Goal: Information Seeking & Learning: Find specific fact

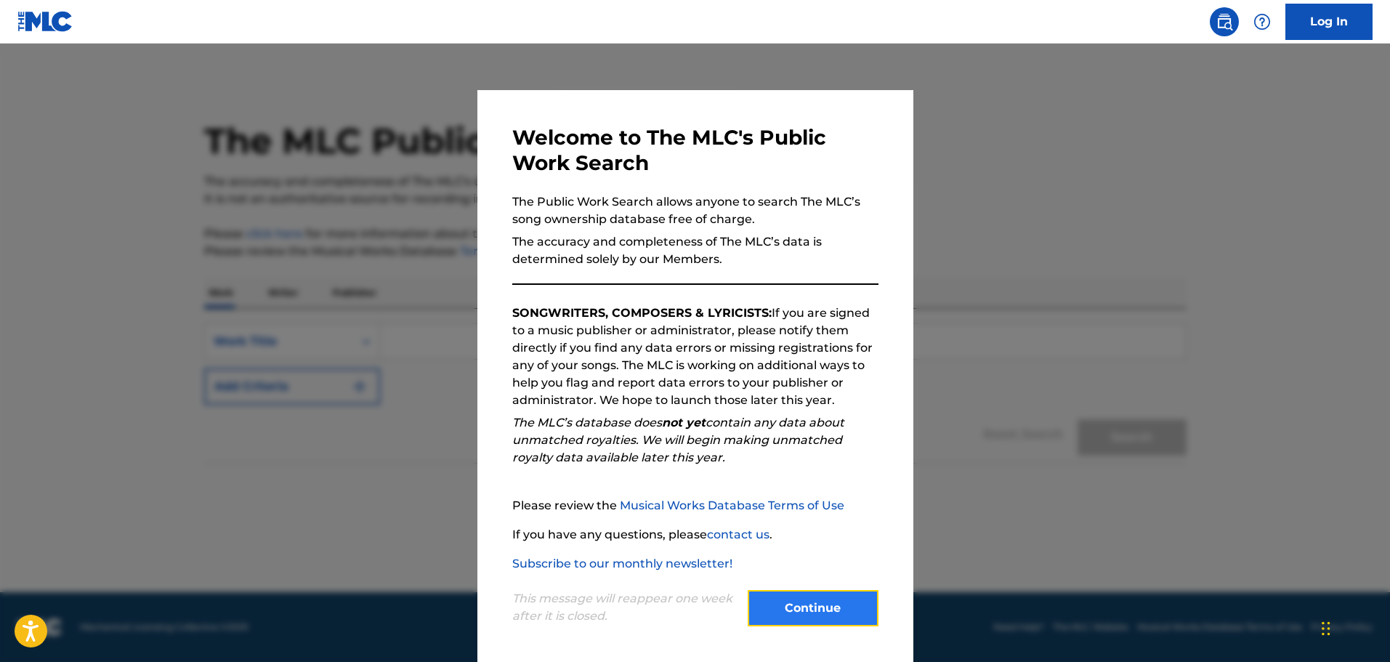
click at [815, 616] on button "Continue" at bounding box center [813, 608] width 131 height 36
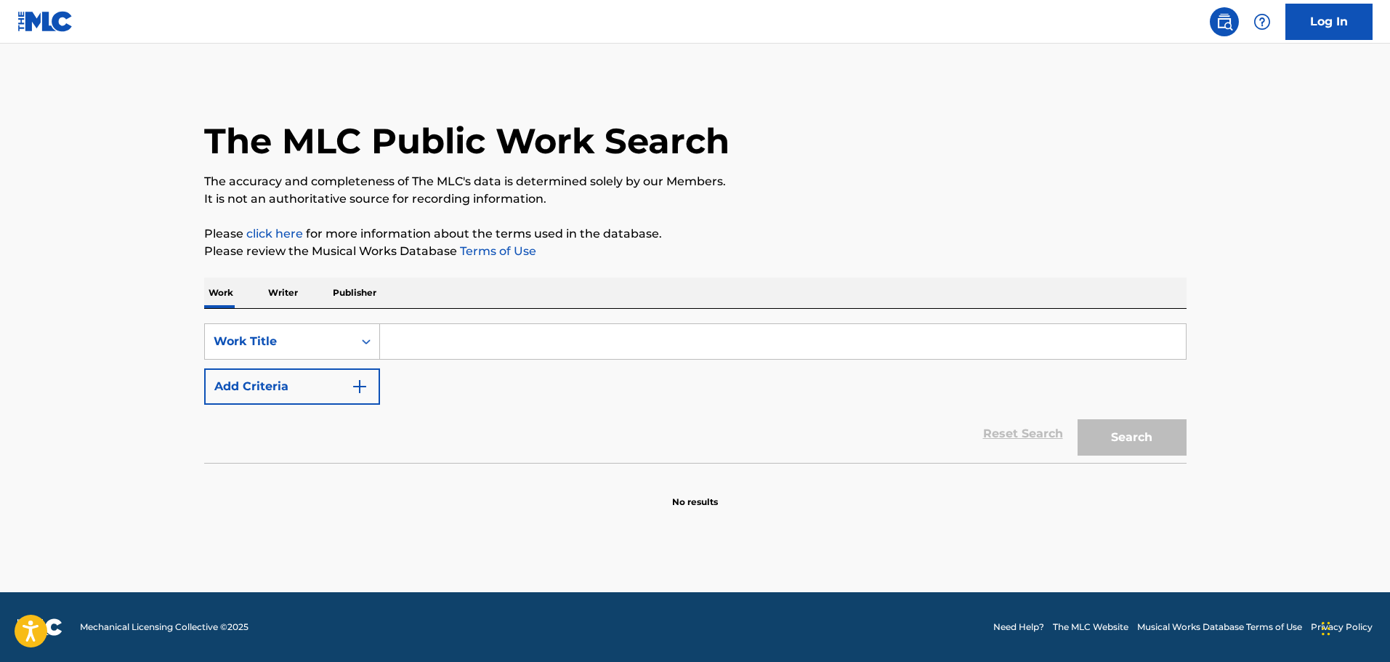
click at [546, 332] on input "Search Form" at bounding box center [783, 341] width 806 height 35
paste input "Die Nacht"
type input "Die Nacht"
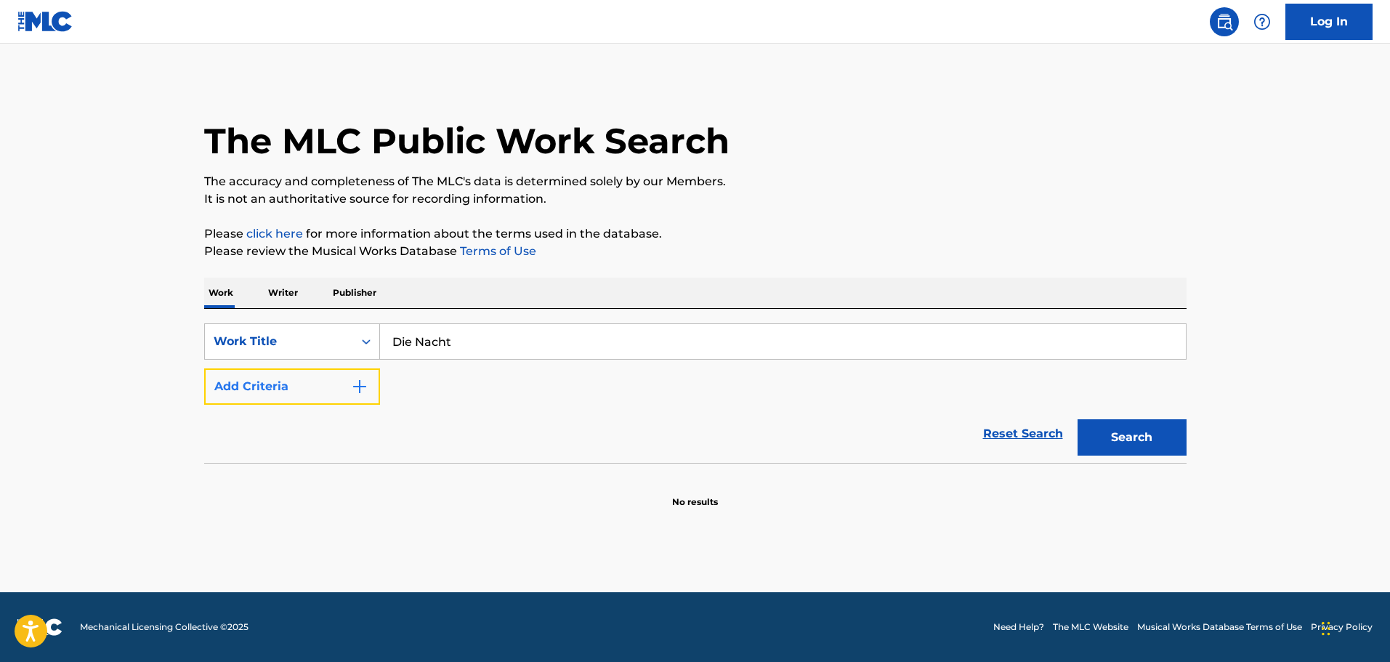
click at [329, 384] on button "Add Criteria" at bounding box center [292, 386] width 176 height 36
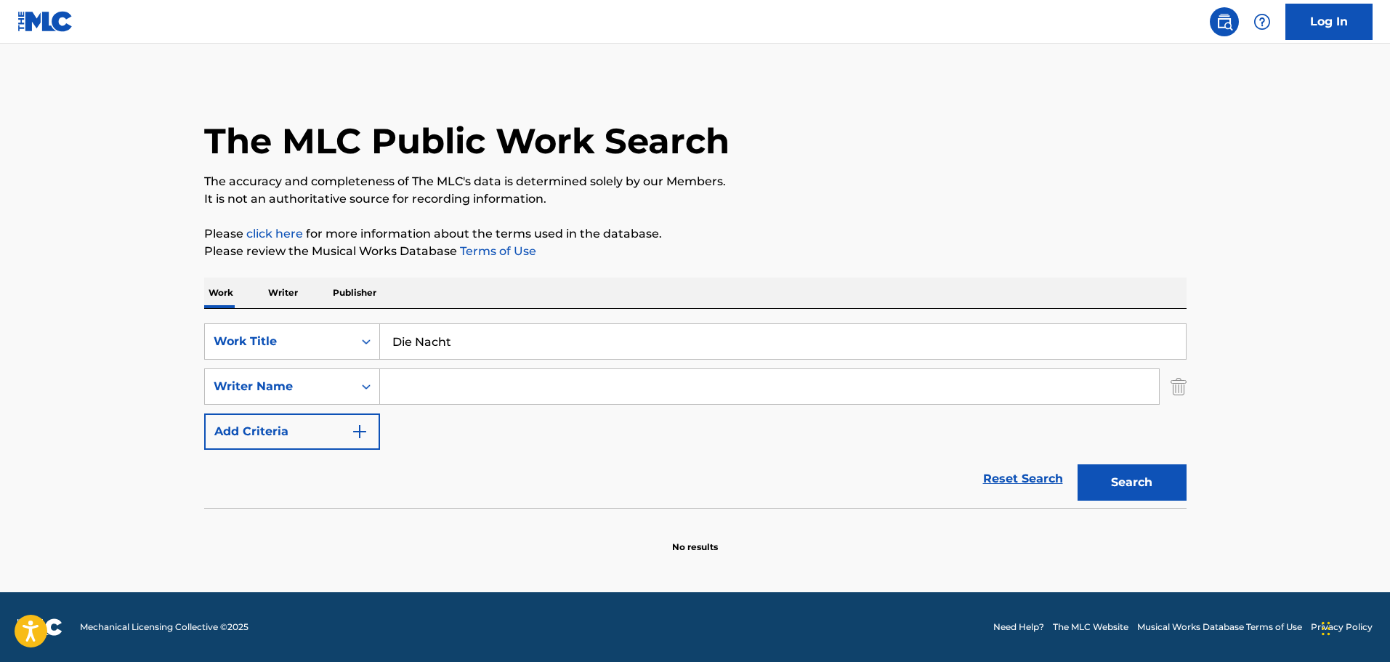
click at [414, 388] on input "Search Form" at bounding box center [769, 386] width 779 height 35
type input "robert shaw"
click at [1078, 464] on button "Search" at bounding box center [1132, 482] width 109 height 36
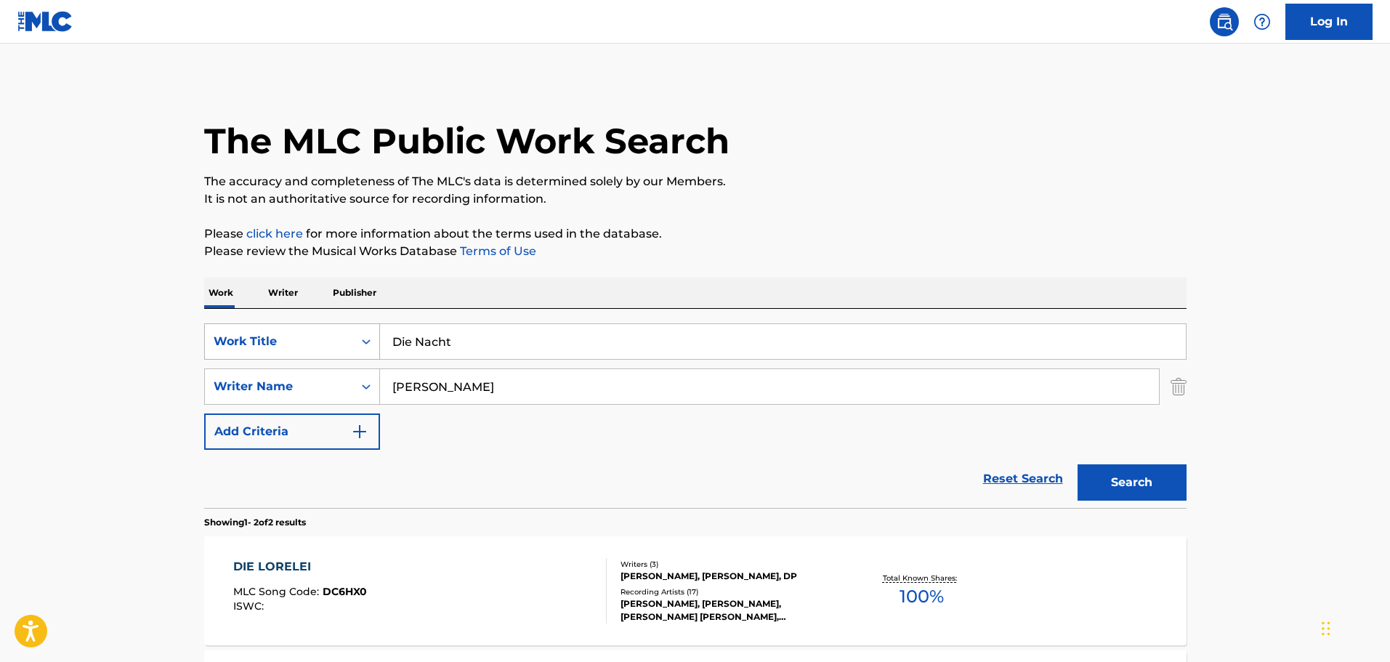
drag, startPoint x: 436, startPoint y: 341, endPoint x: 364, endPoint y: 344, distance: 72.0
click at [364, 344] on div "SearchWithCriteria8dd83c41-003e-4597-aacf-30a8d22c9ad2 Work Title Die Nacht" at bounding box center [695, 341] width 982 height 36
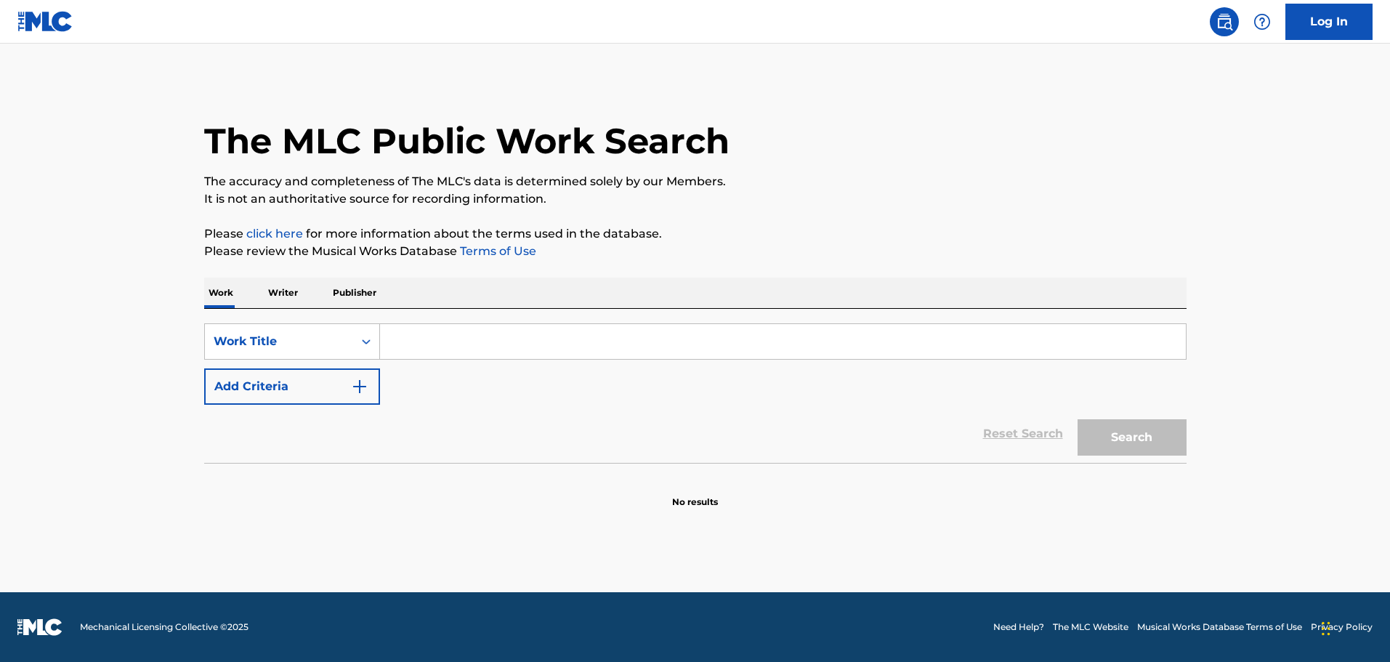
click at [530, 330] on input "Search Form" at bounding box center [783, 341] width 806 height 35
paste input "Die Nacht"
type input "Die Nacht"
click at [331, 365] on div "SearchWithCriteriab13cc8dc-f997-4428-af87-0edb5a9d8430 Work Title Die Nacht Add…" at bounding box center [695, 363] width 982 height 81
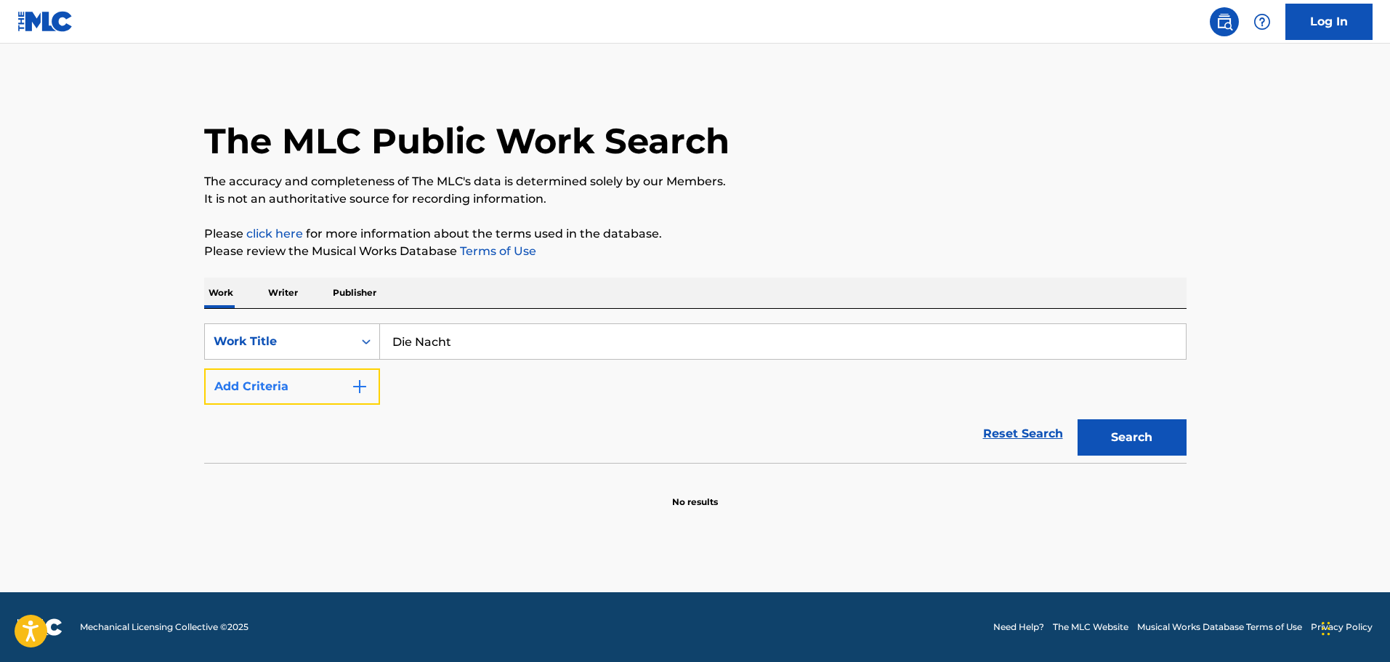
click at [328, 375] on button "Add Criteria" at bounding box center [292, 386] width 176 height 36
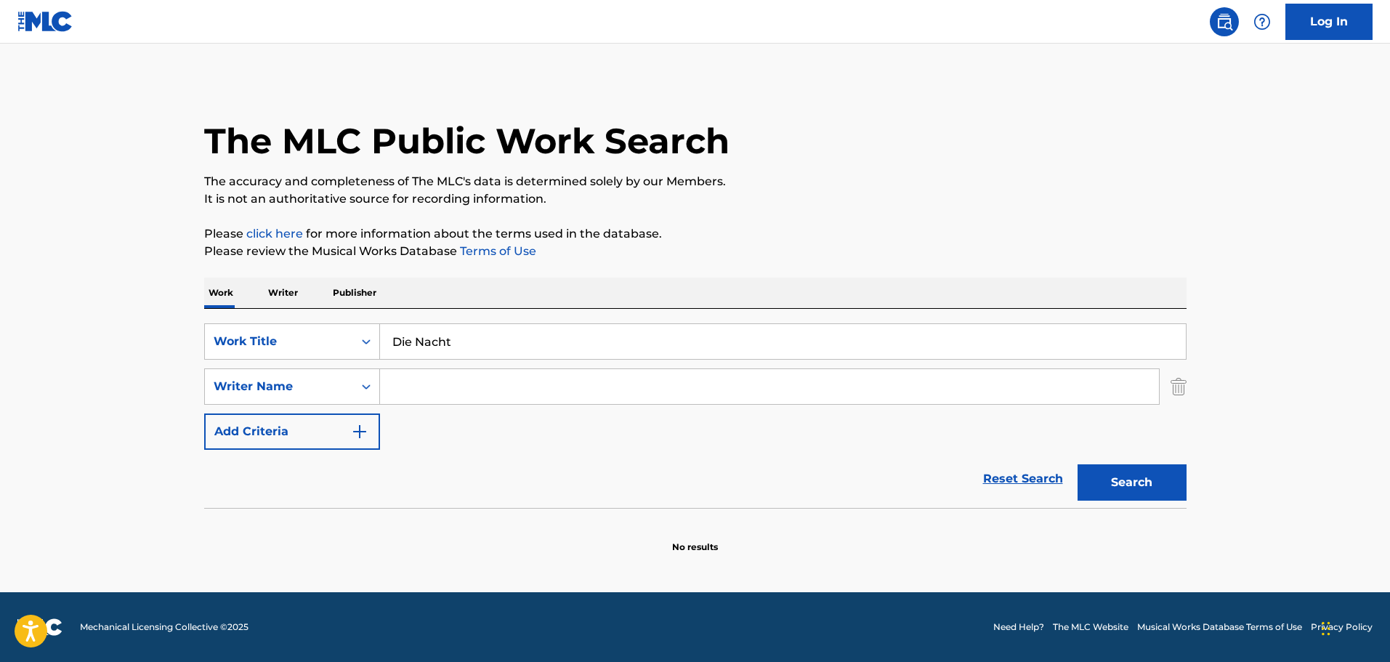
click at [516, 394] on input "Search Form" at bounding box center [769, 386] width 779 height 35
click at [501, 395] on input "Search Form" at bounding box center [769, 386] width 779 height 35
paste input "Die Nacht"
type input "Die Nacht"
drag, startPoint x: 528, startPoint y: 372, endPoint x: 214, endPoint y: 379, distance: 314.0
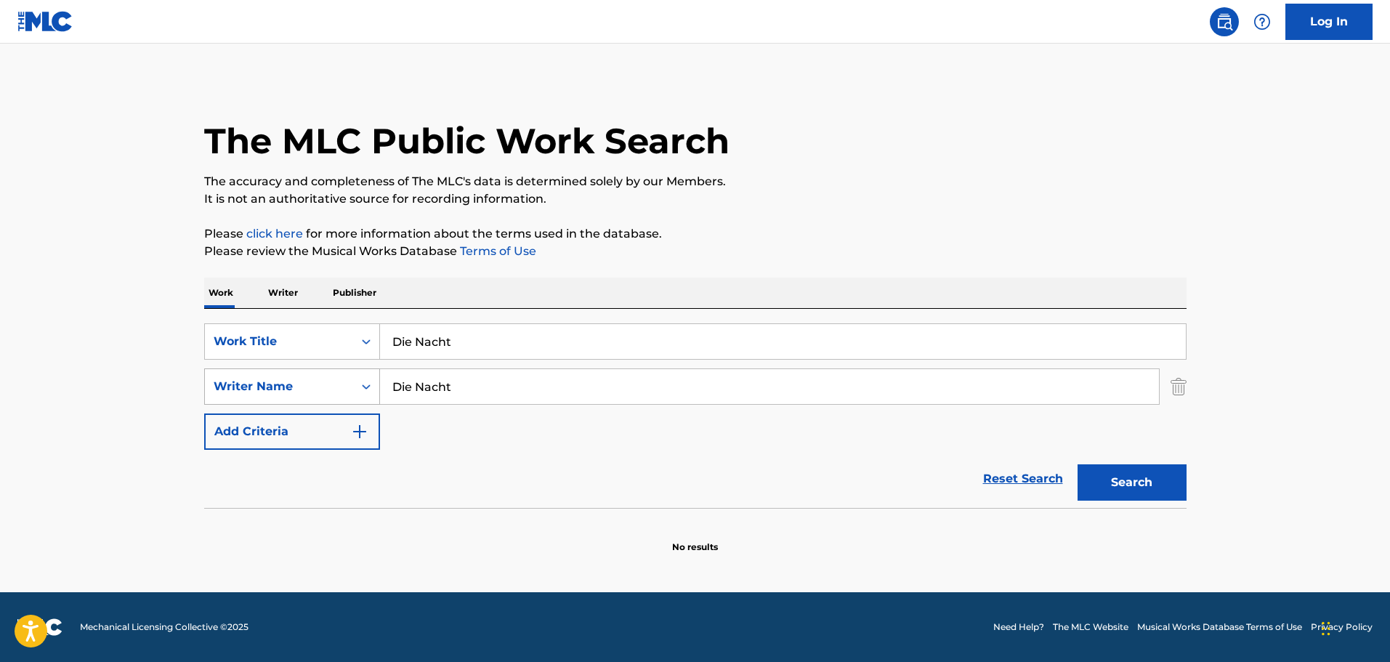
click at [223, 381] on div "SearchWithCriteriab13cc8dc-f997-4428-af87-0edb5a9d8430 Work Title Die Nacht Sea…" at bounding box center [695, 386] width 982 height 126
click at [520, 385] on input "Die Nacht" at bounding box center [769, 386] width 779 height 35
drag, startPoint x: 464, startPoint y: 387, endPoint x: 125, endPoint y: 358, distance: 340.6
click at [125, 358] on main "The MLC Public Work Search The accuracy and completeness of The MLC's data is d…" at bounding box center [695, 318] width 1390 height 549
click at [481, 388] on input "fre" at bounding box center [769, 386] width 779 height 35
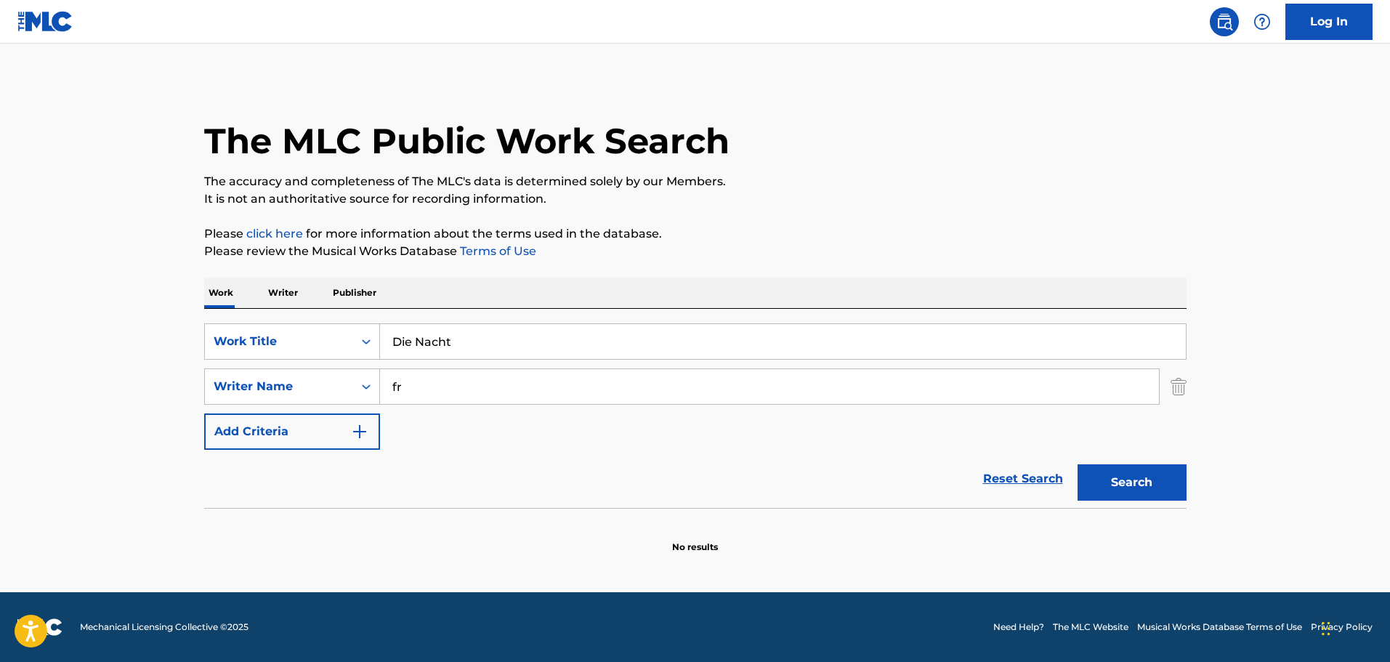
type input "f"
paste input "[PERSON_NAME]"
click at [1078, 464] on button "Search" at bounding box center [1132, 482] width 109 height 36
click at [626, 392] on input "[PERSON_NAME]" at bounding box center [769, 386] width 779 height 35
type input "[PERSON_NAME]"
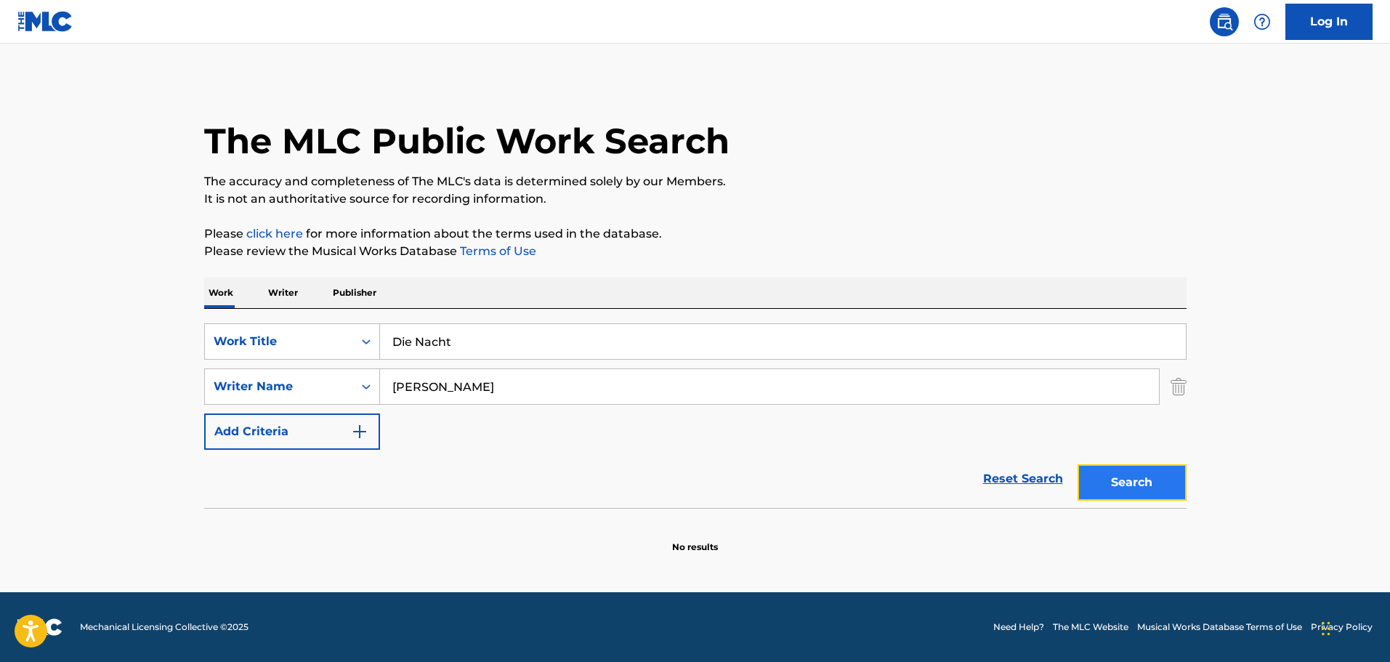
click at [1085, 476] on button "Search" at bounding box center [1132, 482] width 109 height 36
click at [591, 391] on input "[PERSON_NAME]" at bounding box center [769, 386] width 779 height 35
drag, startPoint x: 597, startPoint y: 387, endPoint x: 240, endPoint y: 387, distance: 356.8
click at [240, 387] on div "SearchWithCriteria8ef1e5db-6af4-4b2f-b302-8b5fe319063d Writer Name [PERSON_NAME]" at bounding box center [695, 386] width 982 height 36
drag, startPoint x: 453, startPoint y: 342, endPoint x: 357, endPoint y: 342, distance: 95.9
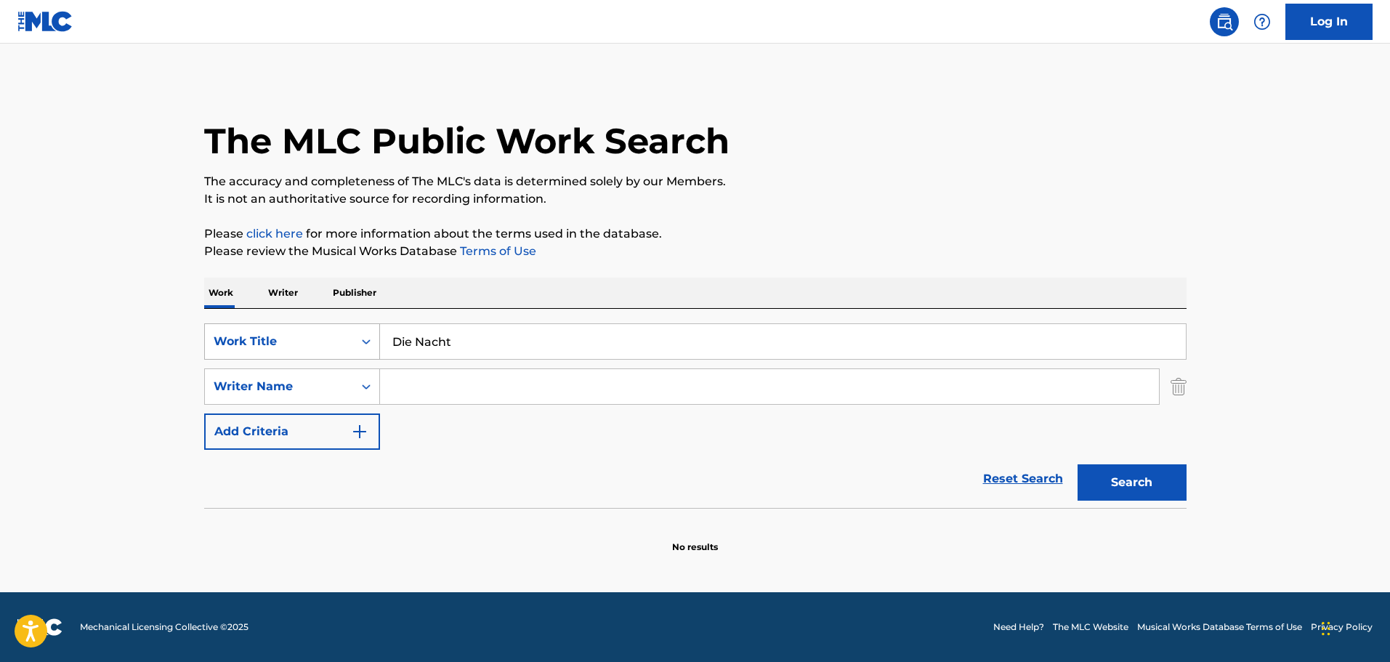
click at [357, 342] on div "SearchWithCriteriab13cc8dc-f997-4428-af87-0edb5a9d8430 Work Title Die Nacht" at bounding box center [695, 341] width 982 height 36
paste input "Nachthelle"
type input "Nachthelle"
click at [493, 390] on input "Search Form" at bounding box center [769, 386] width 779 height 35
click at [706, 376] on input "Search Form" at bounding box center [769, 386] width 779 height 35
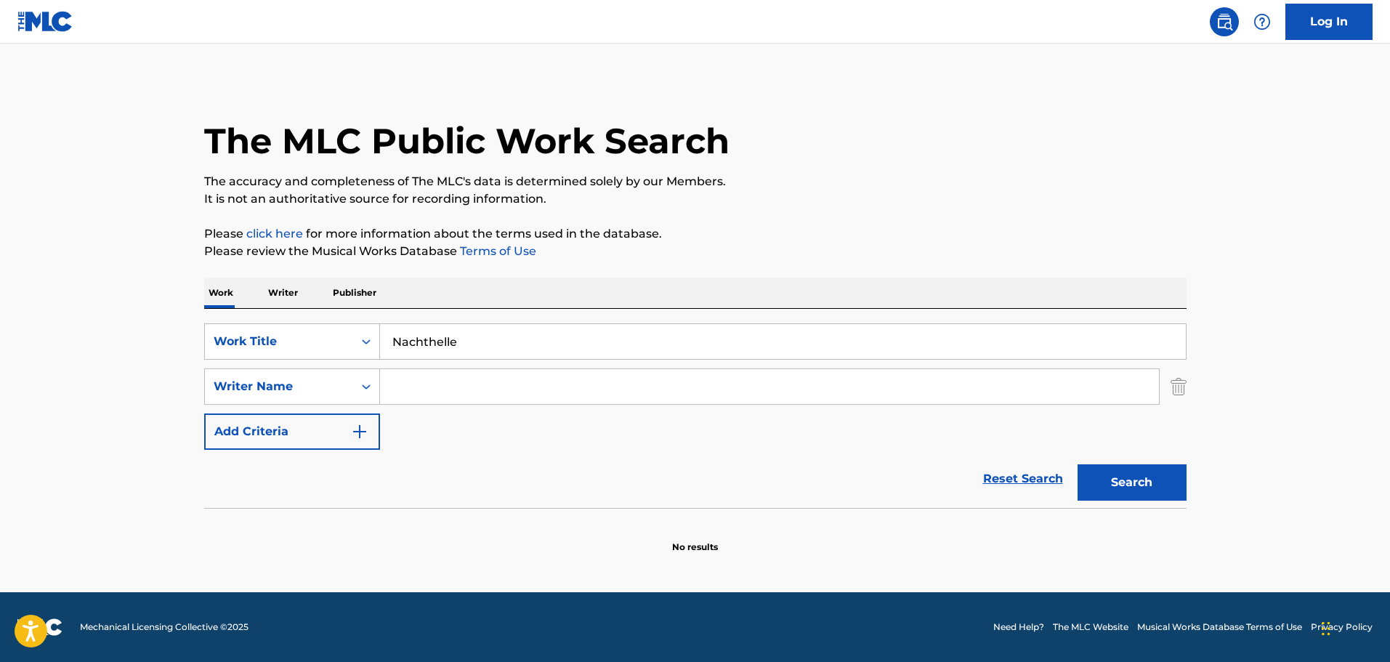
paste input "[PERSON_NAME]"
type input "[PERSON_NAME]"
click at [1115, 479] on button "Search" at bounding box center [1132, 482] width 109 height 36
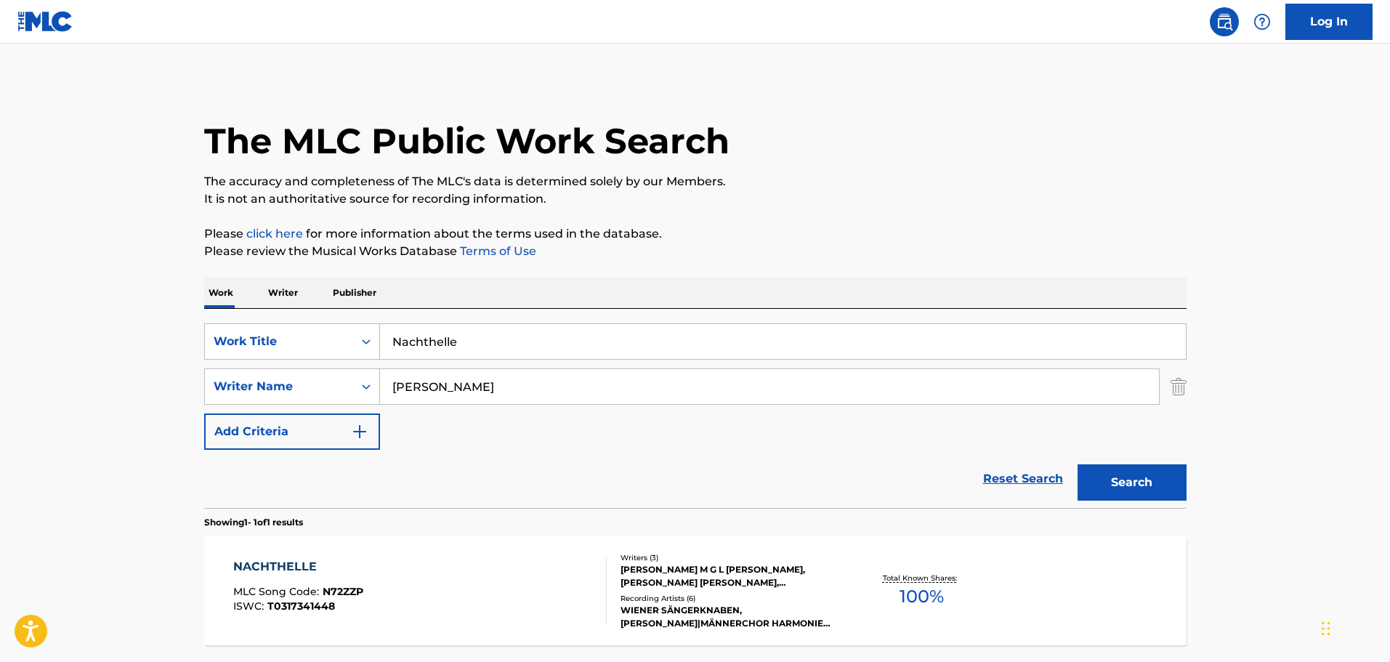
click at [423, 557] on div "NACHTHELLE MLC Song Code : N72ZZP ISWC : T0317341448 Writers ( 3 ) [PERSON_NAME…" at bounding box center [695, 590] width 982 height 109
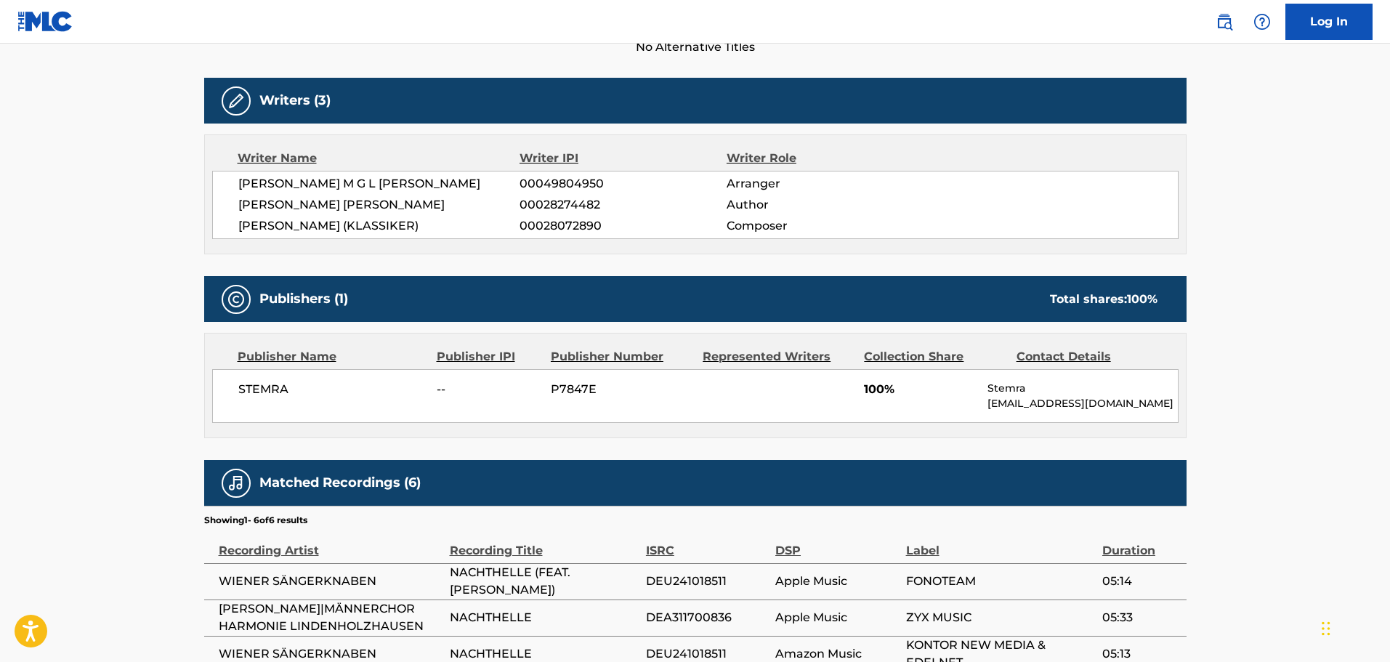
scroll to position [509, 0]
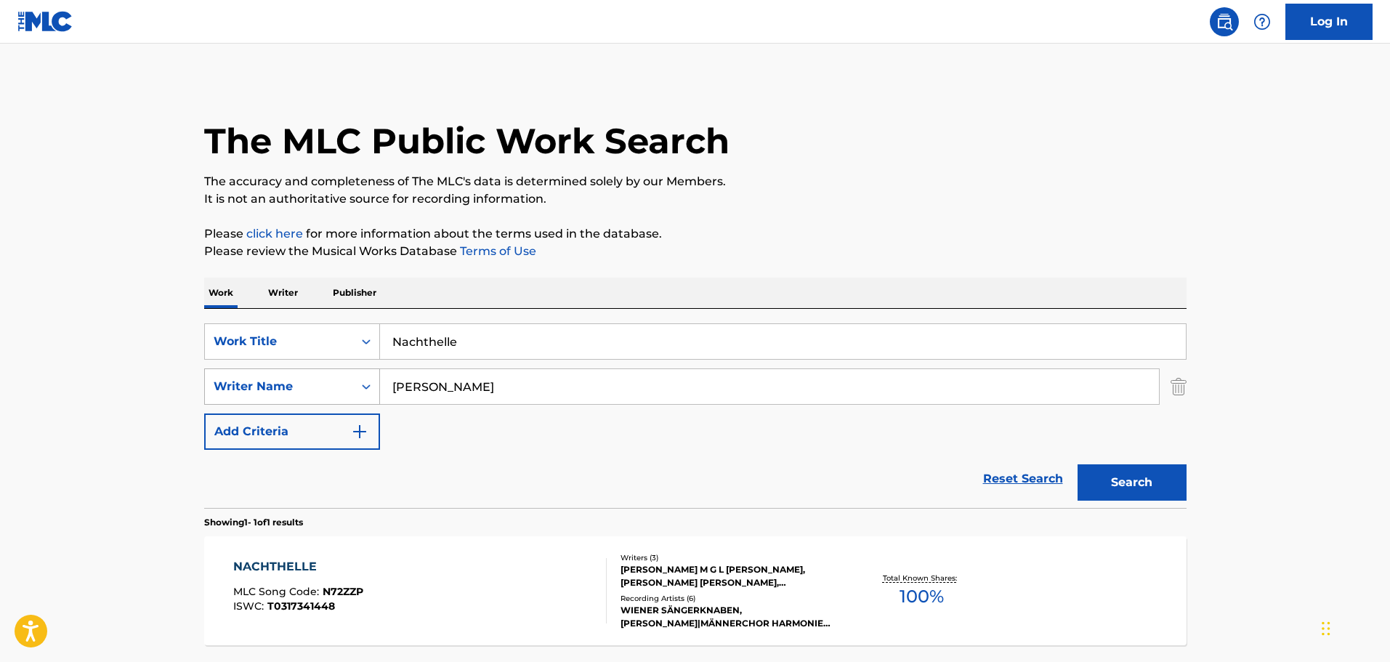
drag, startPoint x: 525, startPoint y: 371, endPoint x: 356, endPoint y: 381, distance: 169.6
click at [384, 378] on input "[PERSON_NAME]" at bounding box center [769, 386] width 779 height 35
paste input "[PERSON_NAME]"
type input "[PERSON_NAME] Gaudene [PERSON_NAME]"
drag, startPoint x: 484, startPoint y: 338, endPoint x: 290, endPoint y: 348, distance: 194.3
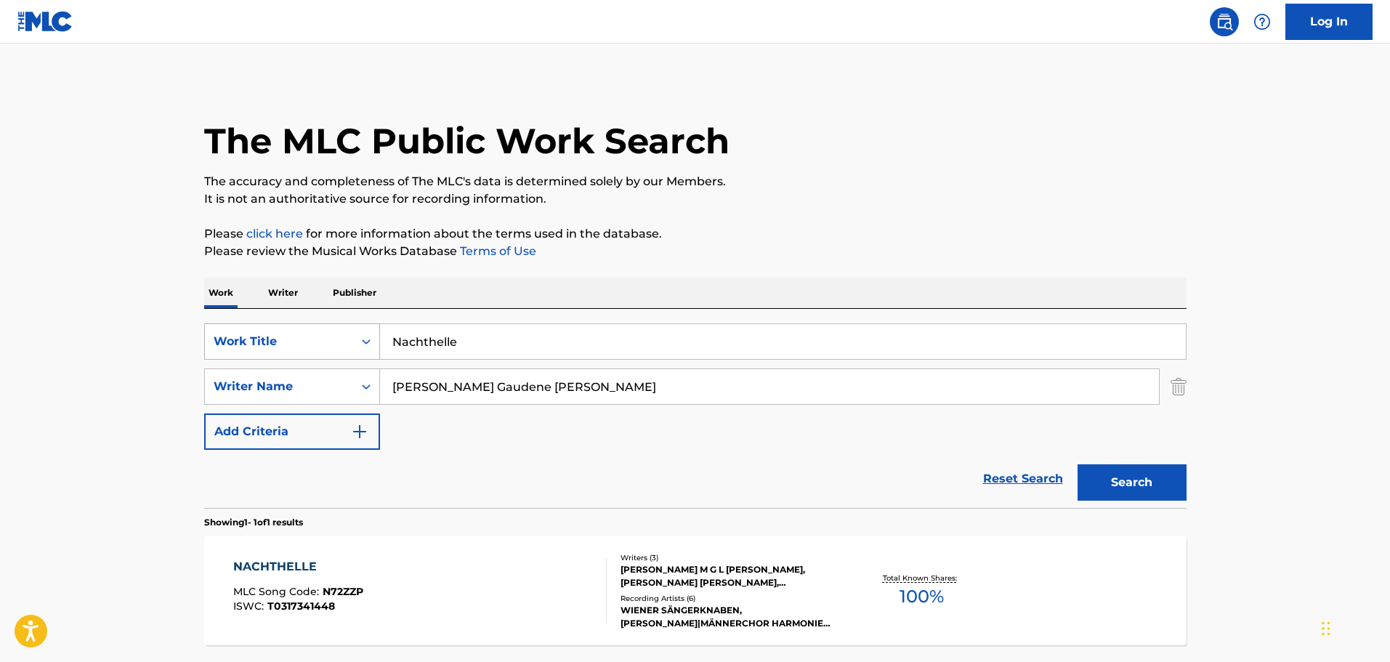
click at [290, 347] on div "SearchWithCriteriab13cc8dc-f997-4428-af87-0edb5a9d8430 Work Title Nachthelle" at bounding box center [695, 341] width 982 height 36
paste input "Der Entfernten"
type input "Der Entfernten"
drag, startPoint x: 1127, startPoint y: 477, endPoint x: 1094, endPoint y: 465, distance: 34.7
click at [1126, 477] on button "Search" at bounding box center [1132, 482] width 109 height 36
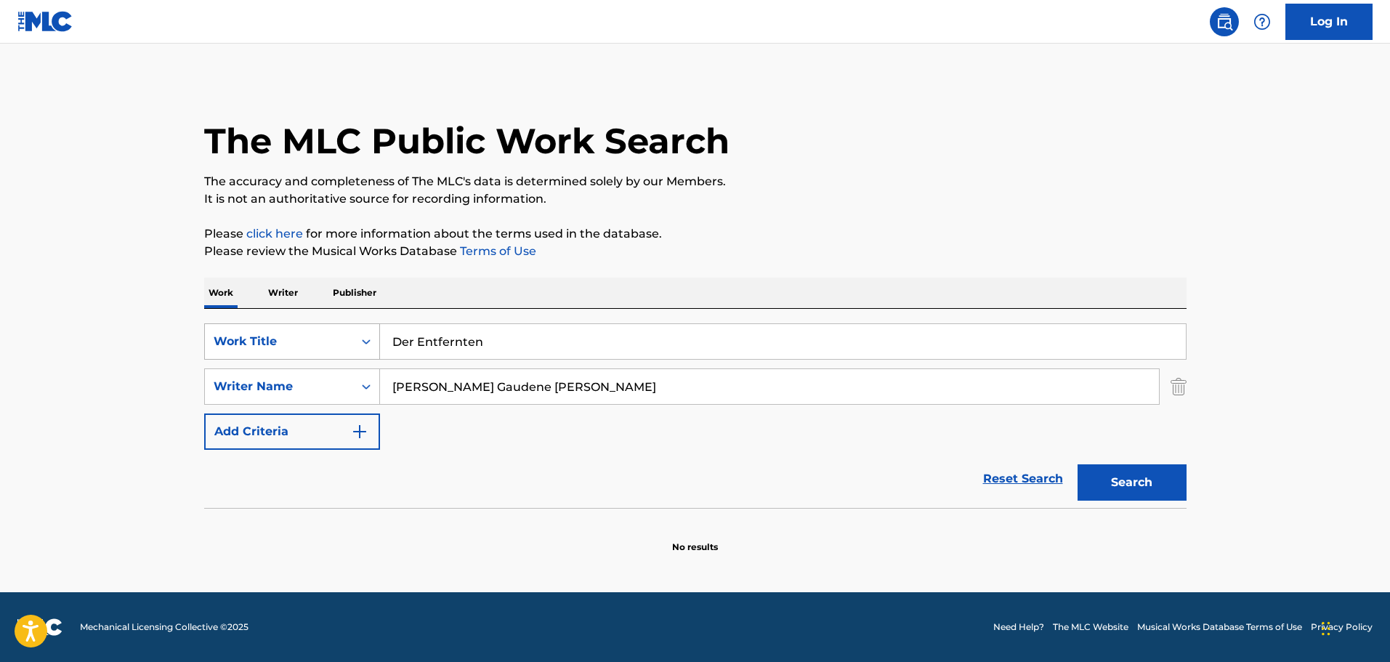
drag, startPoint x: 558, startPoint y: 339, endPoint x: 281, endPoint y: 346, distance: 277.7
click at [281, 346] on div "SearchWithCriteriab13cc8dc-f997-4428-af87-0edb5a9d8430 Work Title Der Entfernten" at bounding box center [695, 341] width 982 height 36
click at [585, 397] on input "[PERSON_NAME] Gaudene [PERSON_NAME]" at bounding box center [769, 386] width 779 height 35
drag, startPoint x: 490, startPoint y: 393, endPoint x: 380, endPoint y: 385, distance: 110.0
click at [380, 385] on input "[PERSON_NAME] Gaudene [PERSON_NAME]" at bounding box center [769, 386] width 779 height 35
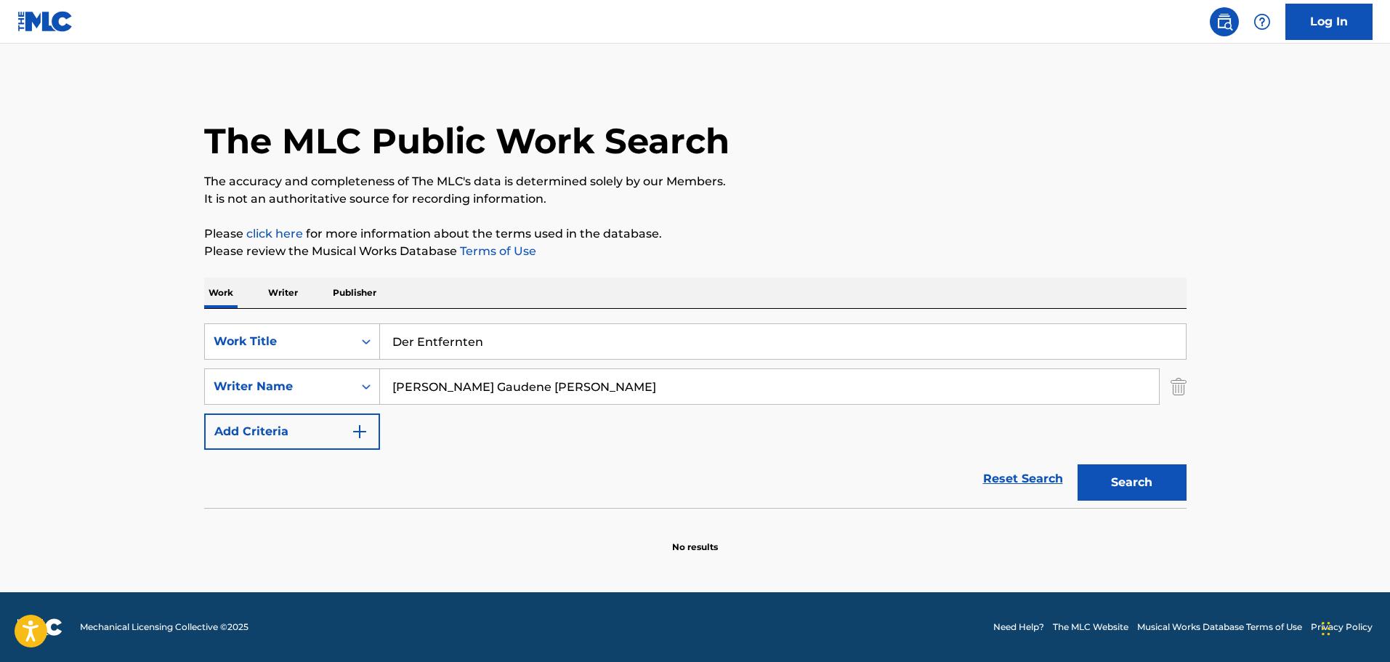
paste input "Der Entfernten"
drag, startPoint x: 458, startPoint y: 393, endPoint x: 379, endPoint y: 379, distance: 80.5
click at [379, 379] on div "SearchWithCriteria8ef1e5db-6af4-4b2f-b302-8b5fe319063d Writer Name Der Entfernt…" at bounding box center [695, 386] width 982 height 36
paste input "[PERSON_NAME] Gaudene [PERSON_NAME]"
type input "[PERSON_NAME] Gaudene [PERSON_NAME]"
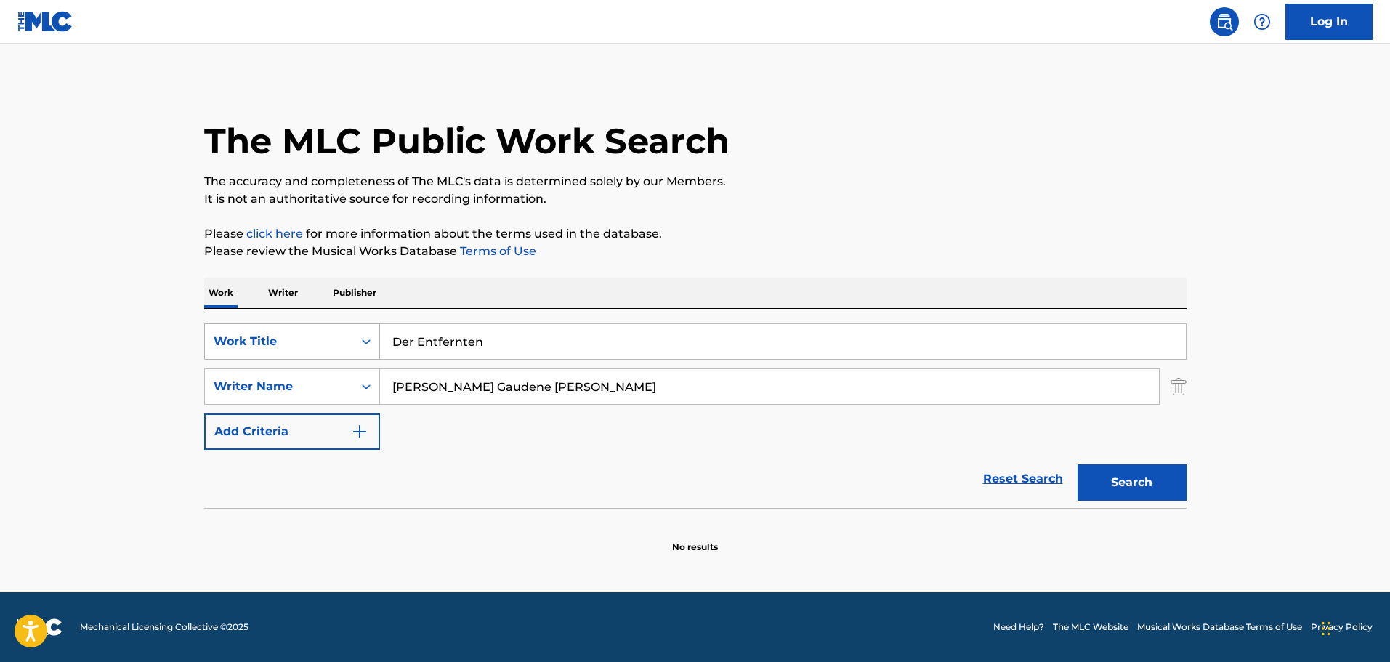
drag, startPoint x: 367, startPoint y: 347, endPoint x: 353, endPoint y: 348, distance: 13.9
click at [353, 347] on div "SearchWithCriteriab13cc8dc-f997-4428-af87-0edb5a9d8430 Work Title Der Entfernten" at bounding box center [695, 341] width 982 height 36
type input "d"
drag, startPoint x: 628, startPoint y: 399, endPoint x: 158, endPoint y: 369, distance: 471.1
click at [158, 369] on main "The MLC Public Work Search The accuracy and completeness of The MLC's data is d…" at bounding box center [695, 318] width 1390 height 549
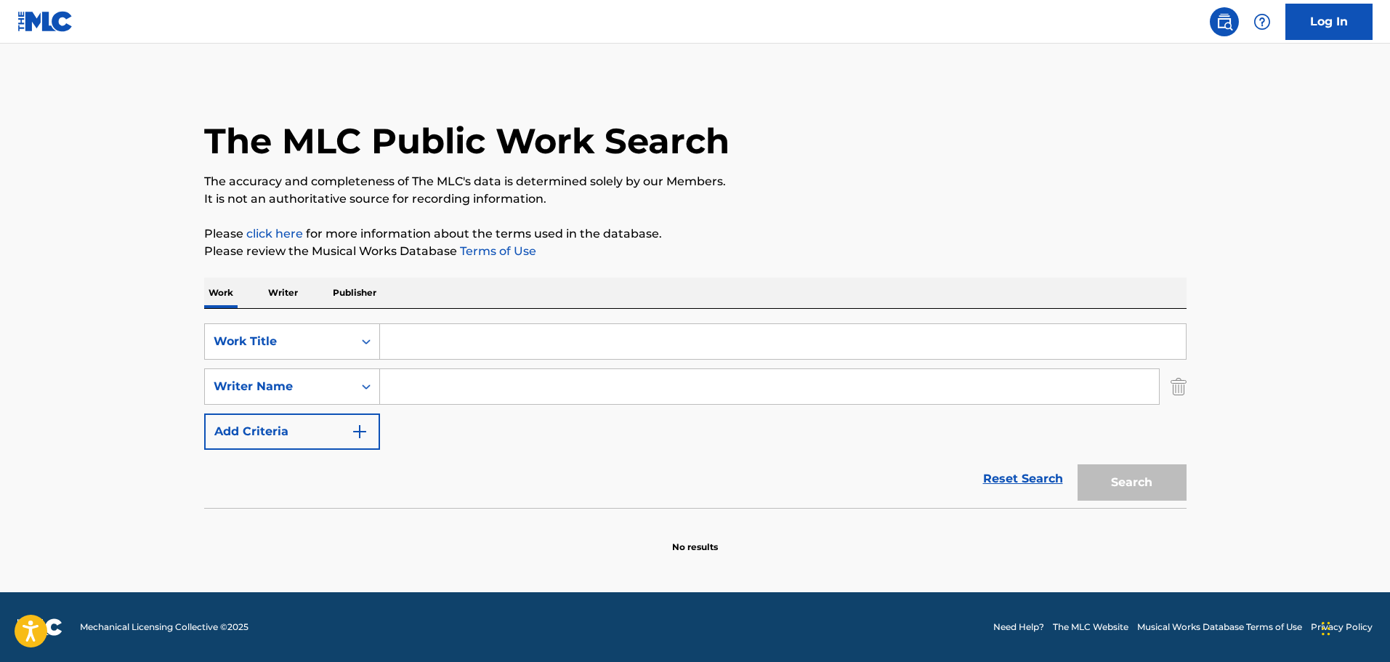
click at [468, 350] on input "Search Form" at bounding box center [783, 341] width 806 height 35
click at [1078, 464] on button "Search" at bounding box center [1132, 482] width 109 height 36
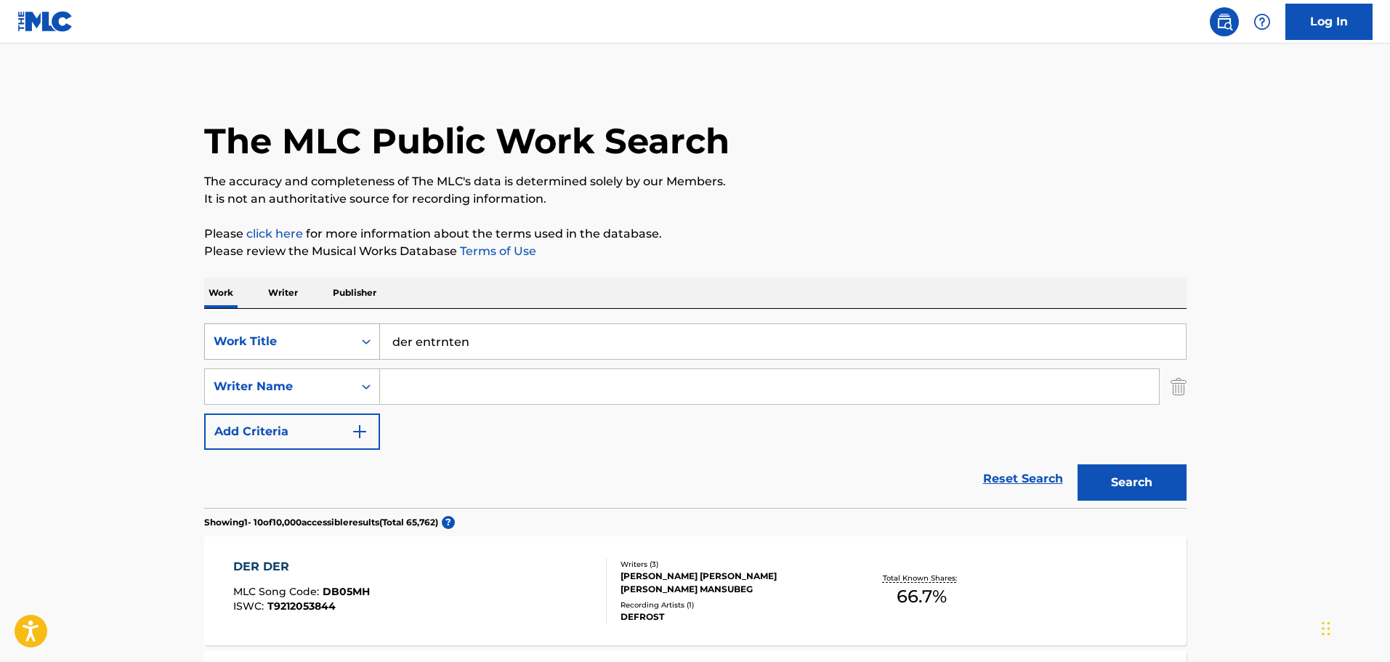
drag, startPoint x: 568, startPoint y: 341, endPoint x: 288, endPoint y: 338, distance: 279.1
click at [288, 338] on div "SearchWithCriteriab13cc8dc-f997-4428-af87-0edb5a9d8430 Work Title der entrnten" at bounding box center [695, 341] width 982 height 36
paste input "Der Entfe"
type input "Der Entfernten"
click at [1078, 464] on button "Search" at bounding box center [1132, 482] width 109 height 36
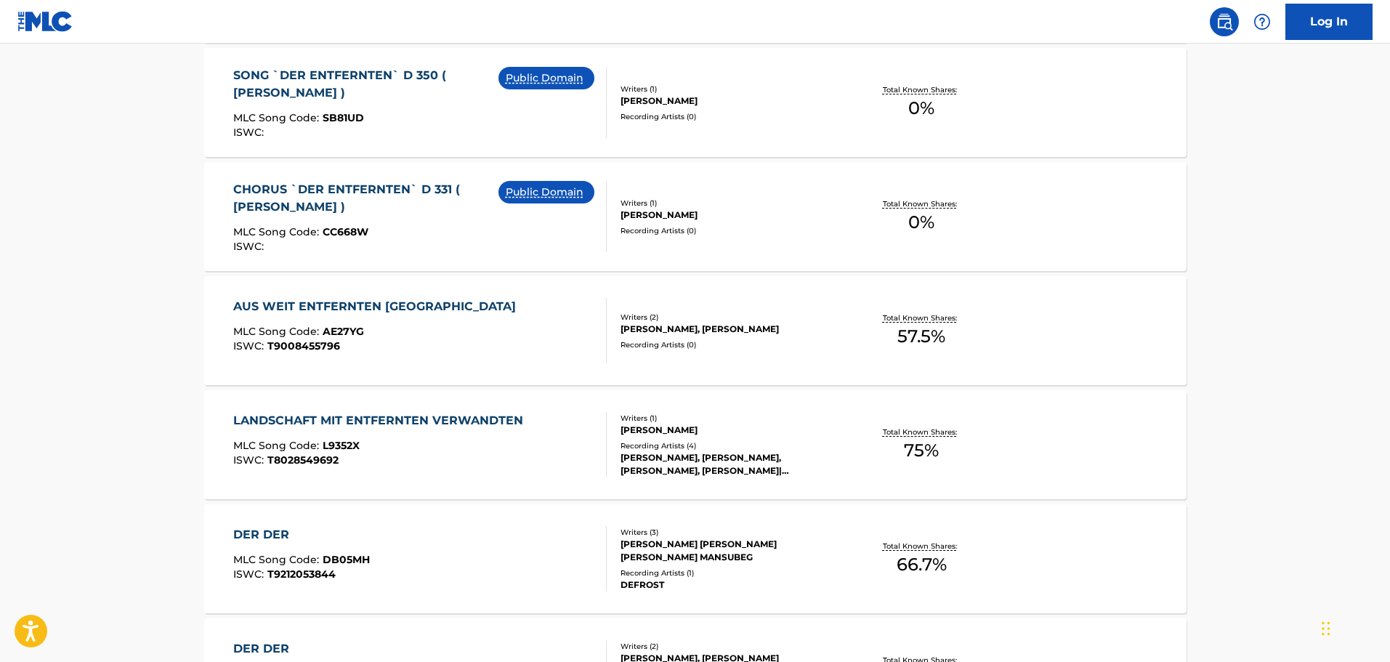
scroll to position [1017, 0]
